Goal: Task Accomplishment & Management: Manage account settings

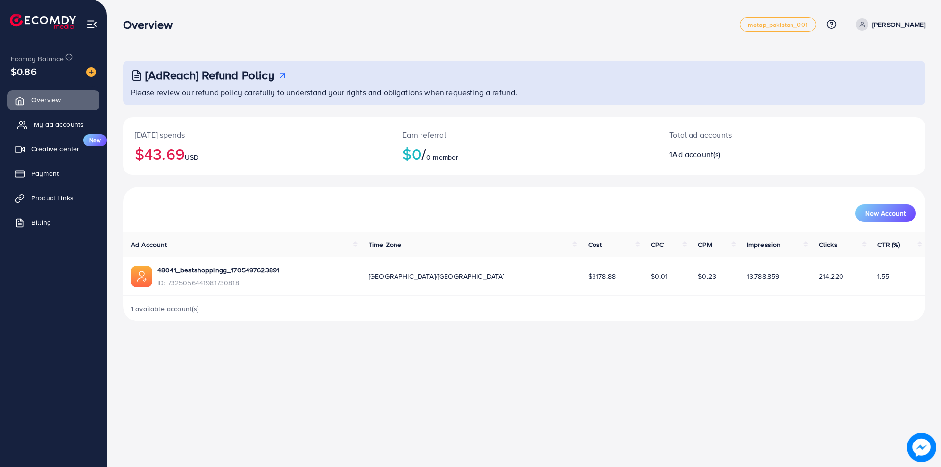
click at [74, 128] on span "My ad accounts" at bounding box center [59, 125] width 50 height 10
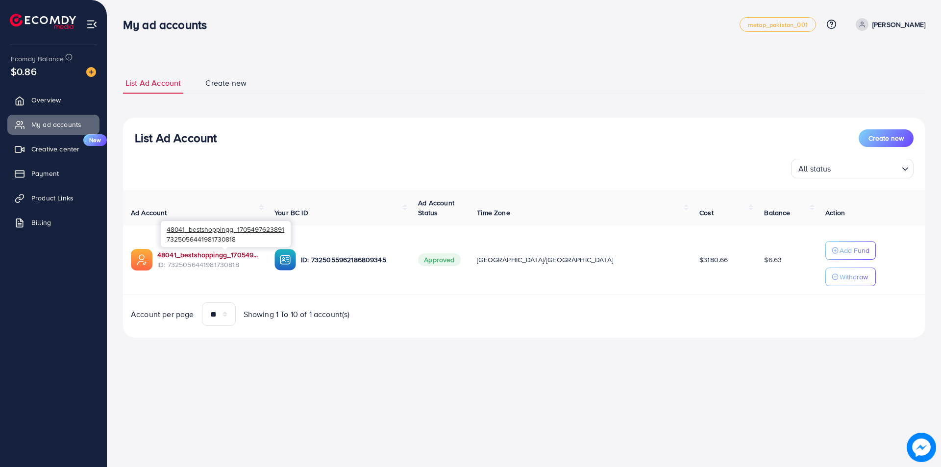
click at [222, 255] on link "48041_bestshoppingg_1705497623891" at bounding box center [207, 255] width 101 height 10
click at [59, 98] on span "Overview" at bounding box center [48, 100] width 29 height 10
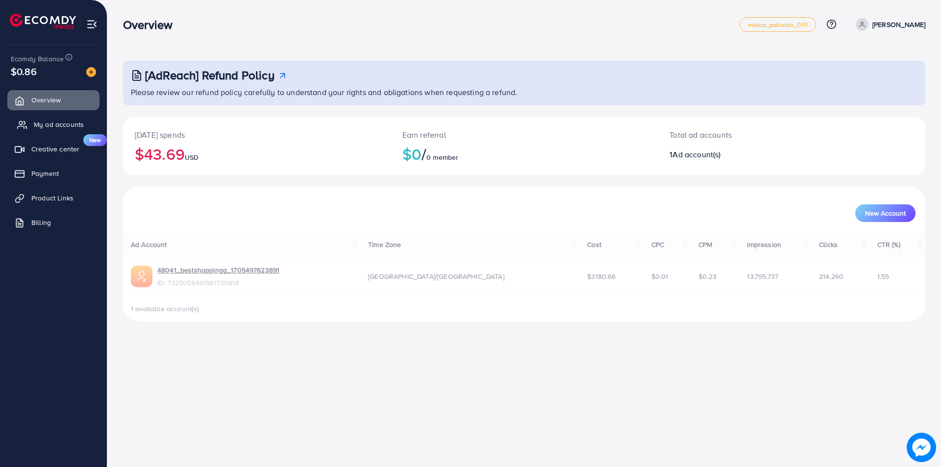
click at [45, 125] on span "My ad accounts" at bounding box center [59, 125] width 50 height 10
